Goal: Check status

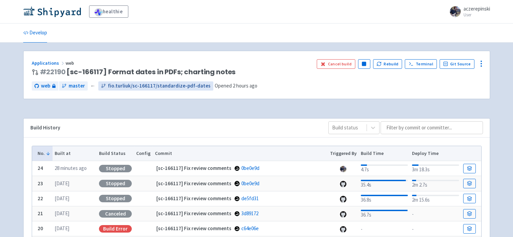
click at [123, 88] on span "fio.turliuk/sc-166117/standardize-pdf-dates" at bounding box center [159, 86] width 103 height 8
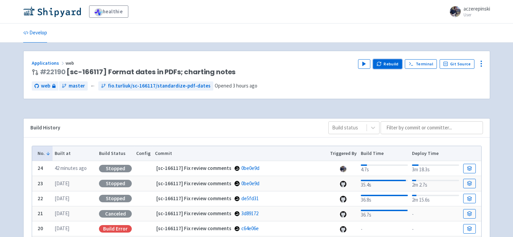
click at [385, 65] on button "Rebuild" at bounding box center [387, 64] width 29 height 10
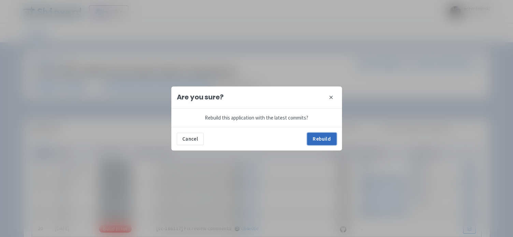
click at [326, 137] on button "Rebuild" at bounding box center [321, 139] width 29 height 12
